Goal: Navigation & Orientation: Find specific page/section

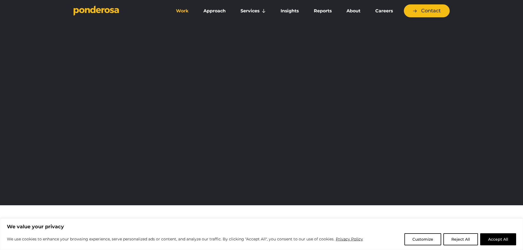
click at [174, 8] on link "Work" at bounding box center [182, 11] width 25 height 12
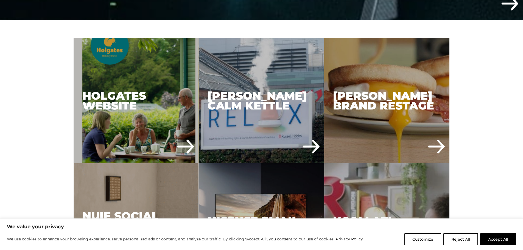
scroll to position [286, 0]
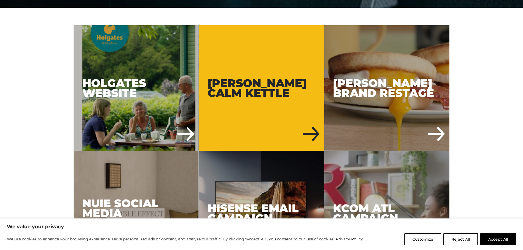
click at [261, 83] on div "[PERSON_NAME] Calm Kettle" at bounding box center [261, 87] width 125 height 125
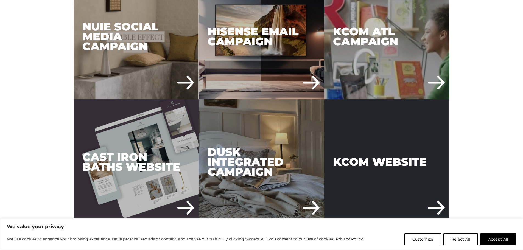
scroll to position [533, 0]
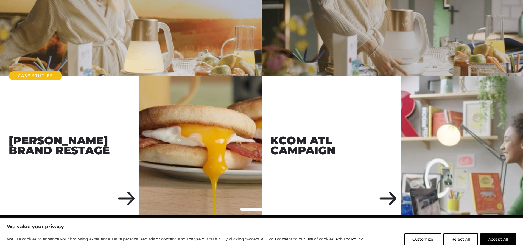
scroll to position [1756, 0]
